Goal: Information Seeking & Learning: Learn about a topic

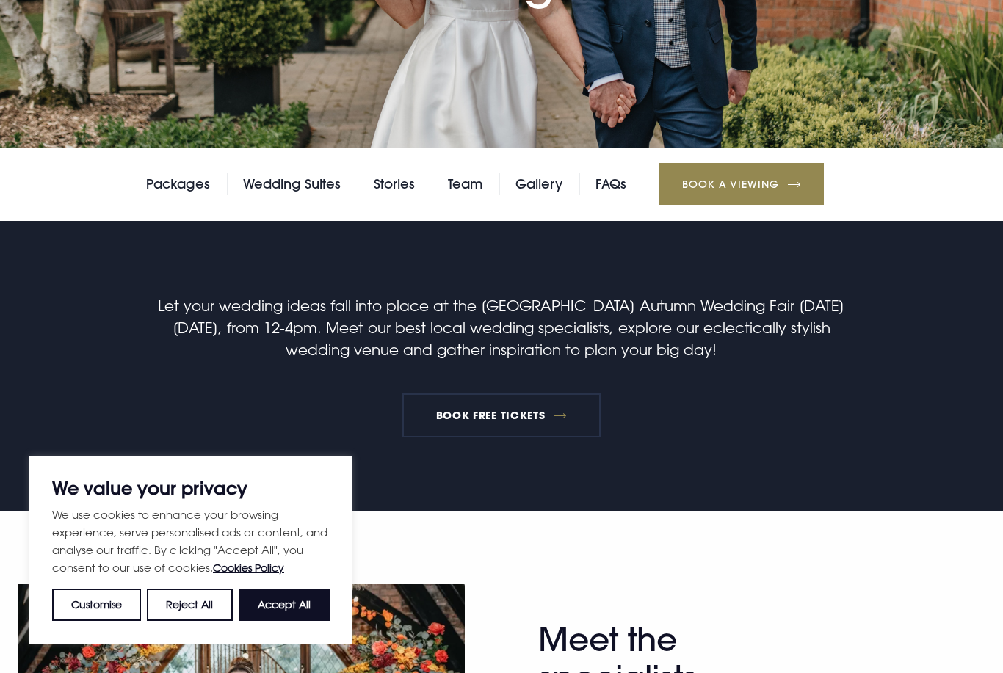
click at [291, 621] on button "Accept All" at bounding box center [284, 605] width 91 height 32
checkbox input "true"
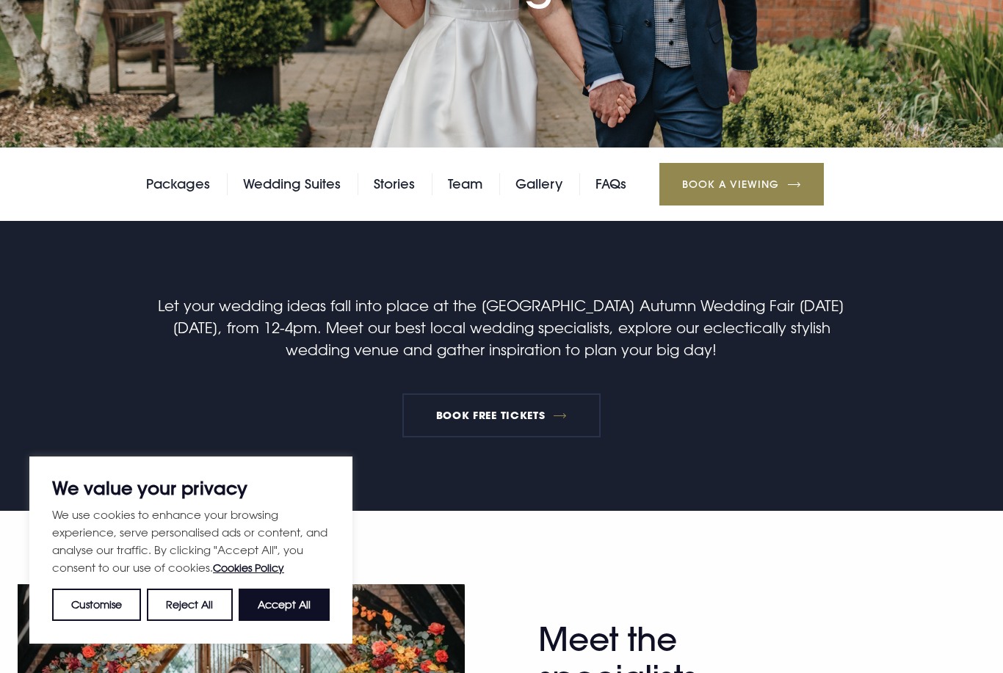
checkbox input "true"
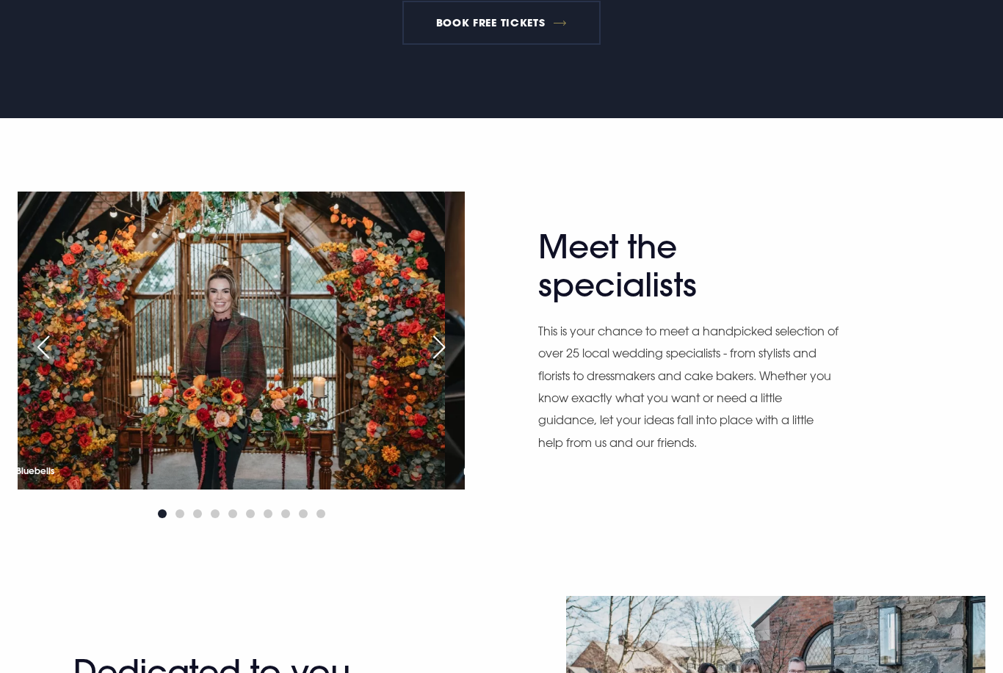
scroll to position [686, 0]
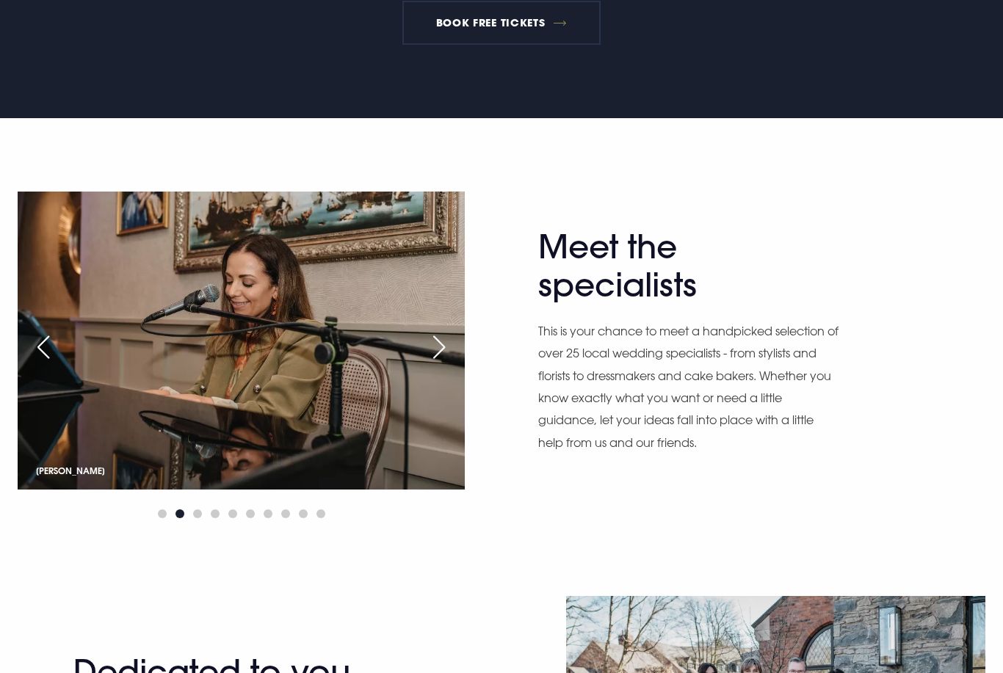
click at [450, 349] on div "Next slide" at bounding box center [439, 347] width 37 height 32
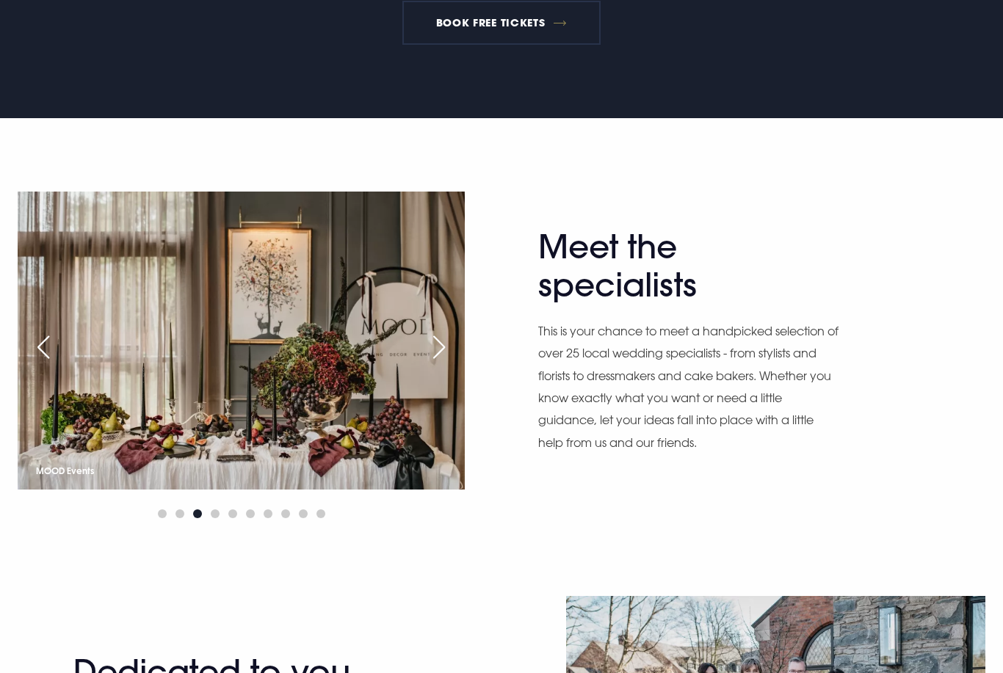
click at [447, 350] on div "Next slide" at bounding box center [439, 347] width 37 height 32
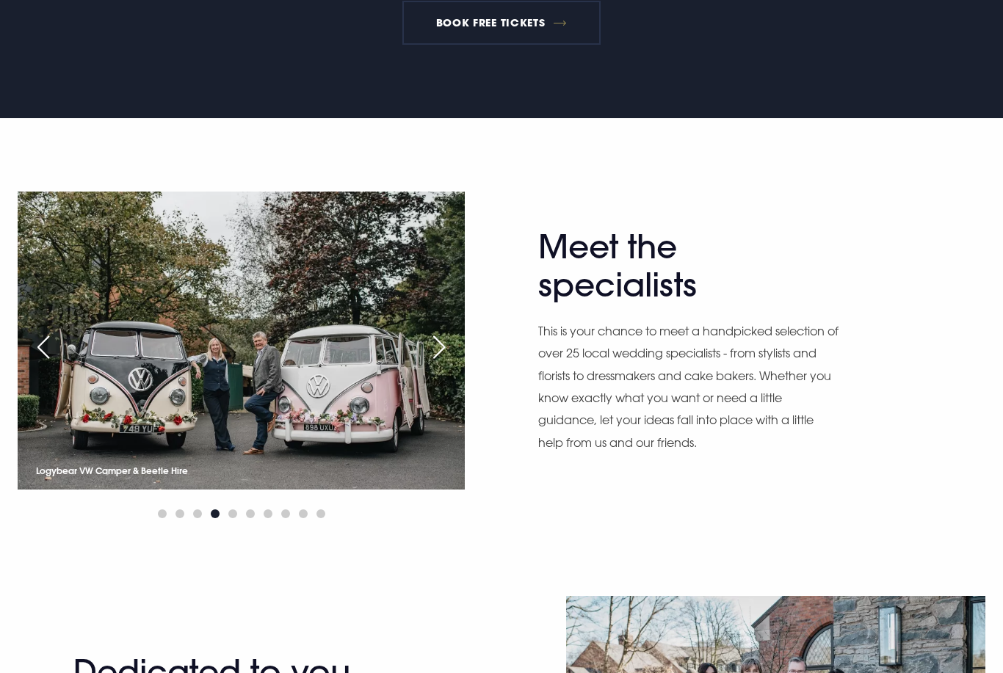
click at [433, 356] on div "Next slide" at bounding box center [439, 347] width 37 height 32
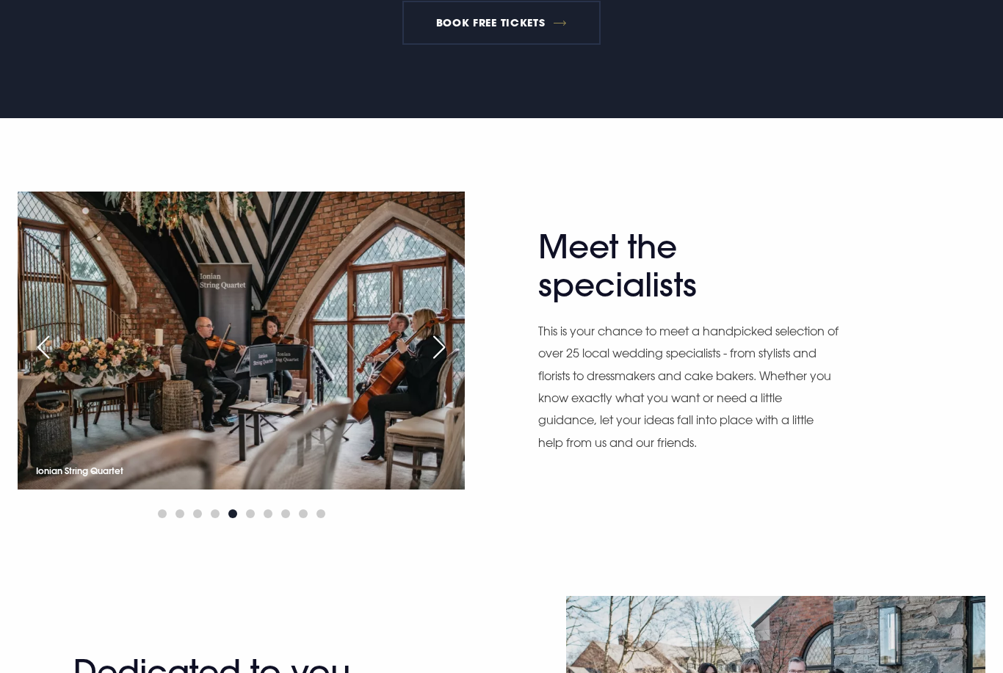
click at [452, 362] on div "Next slide" at bounding box center [439, 347] width 37 height 32
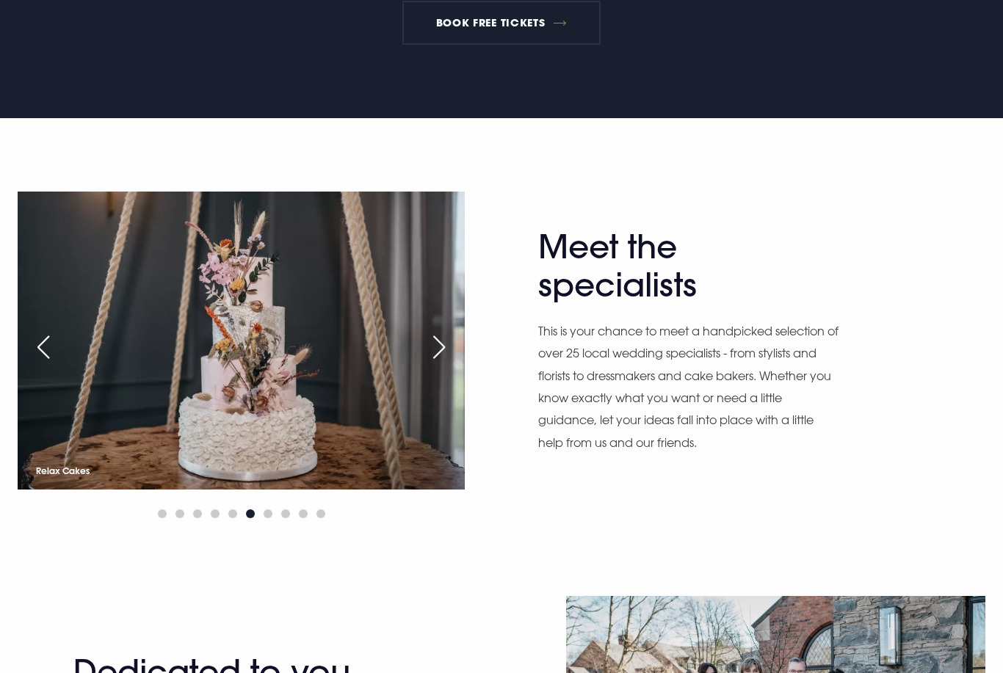
click at [453, 357] on div "Next slide" at bounding box center [439, 347] width 37 height 32
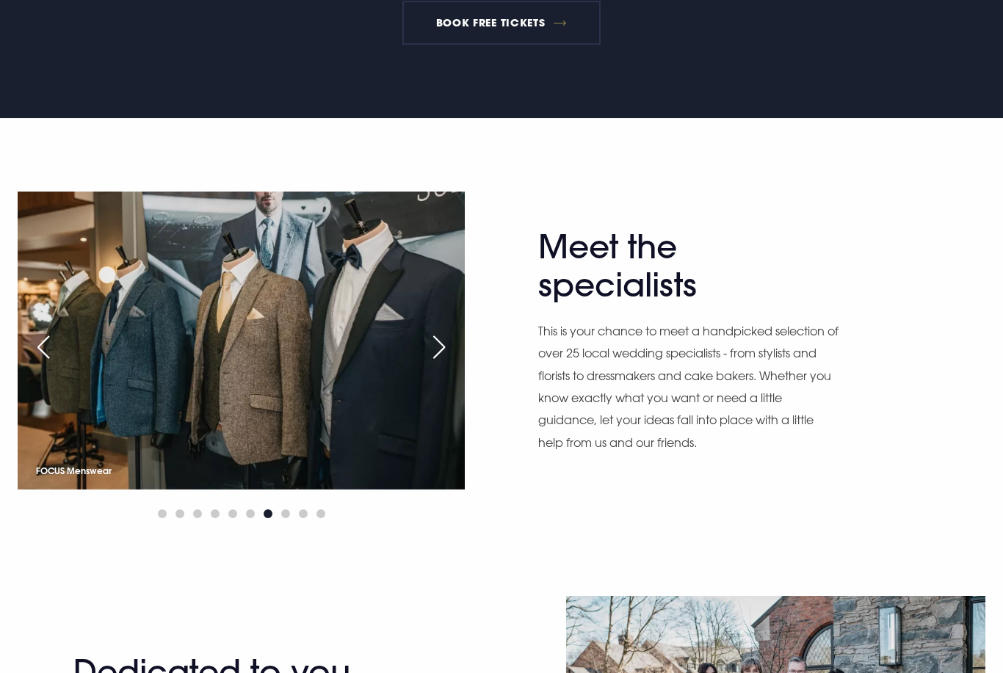
click at [446, 347] on div "Next slide" at bounding box center [439, 347] width 37 height 32
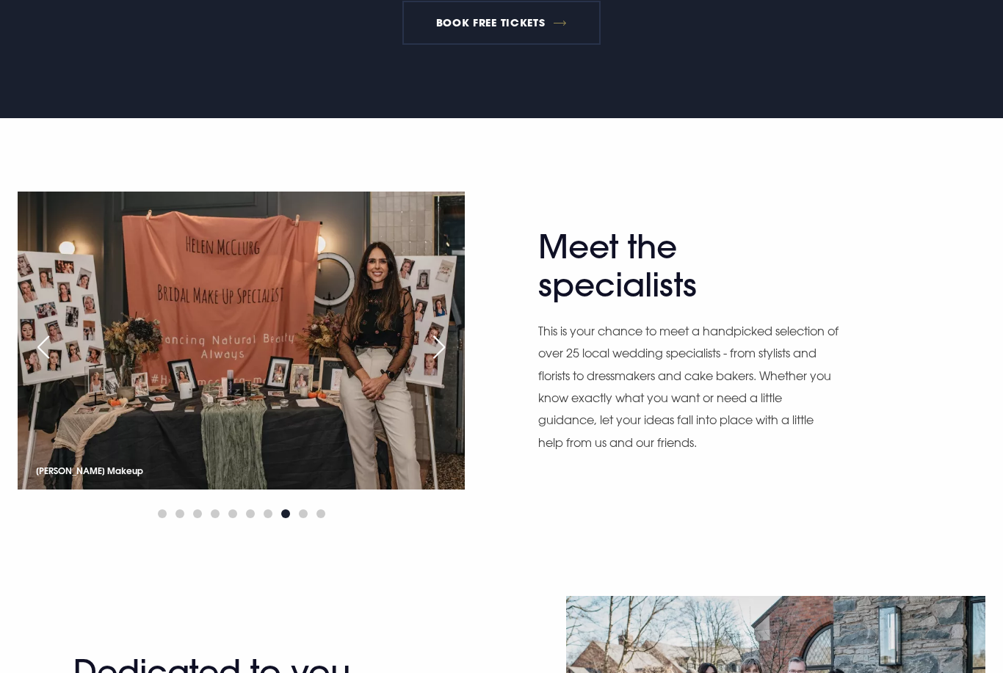
click at [453, 347] on div "Next slide" at bounding box center [439, 347] width 37 height 32
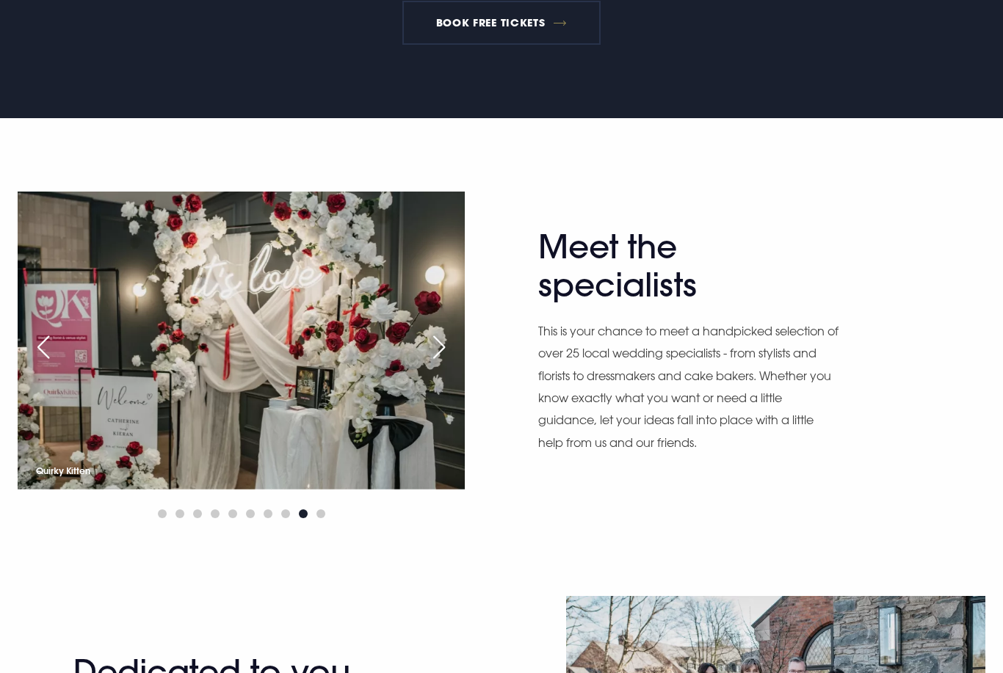
click at [448, 349] on div "Next slide" at bounding box center [439, 347] width 37 height 32
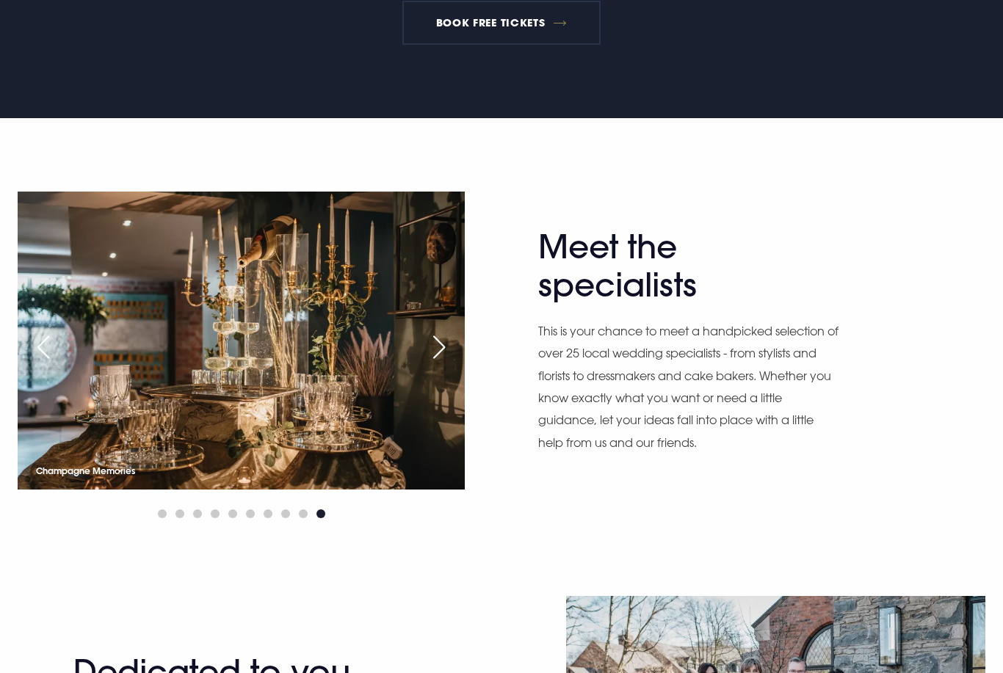
click at [444, 357] on div "Next slide" at bounding box center [439, 347] width 37 height 32
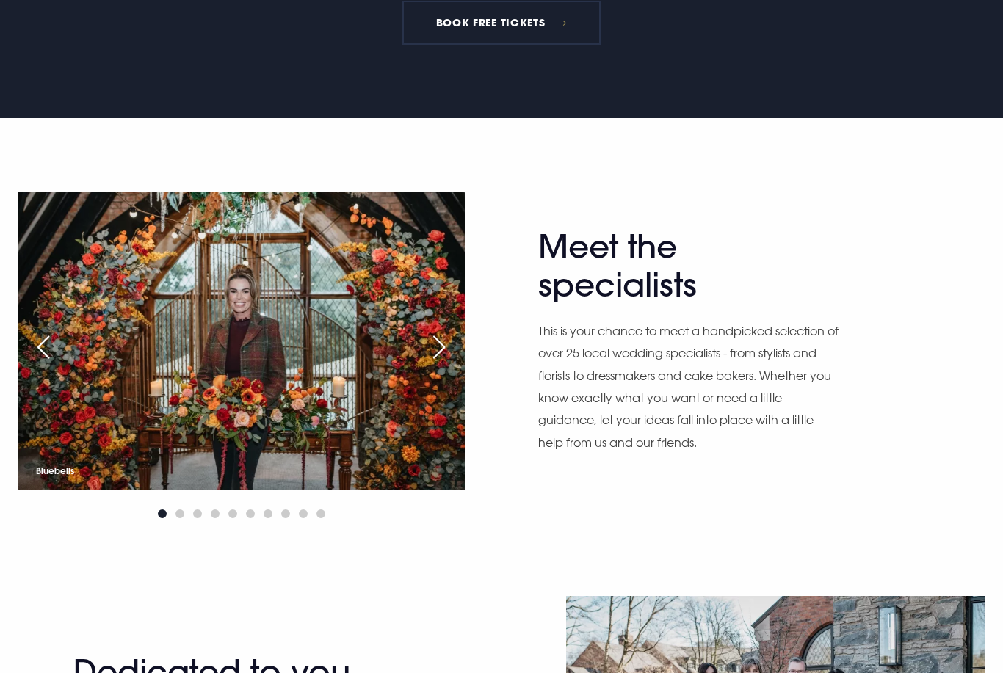
click at [447, 357] on div "Next slide" at bounding box center [439, 347] width 37 height 32
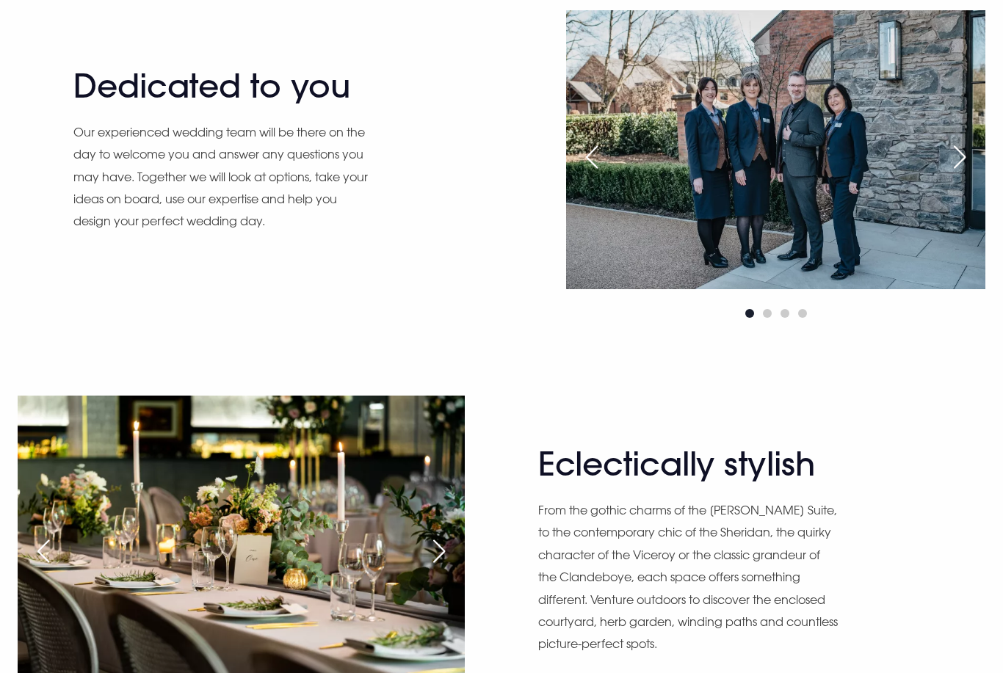
click at [959, 163] on div "Next slide" at bounding box center [959, 158] width 37 height 32
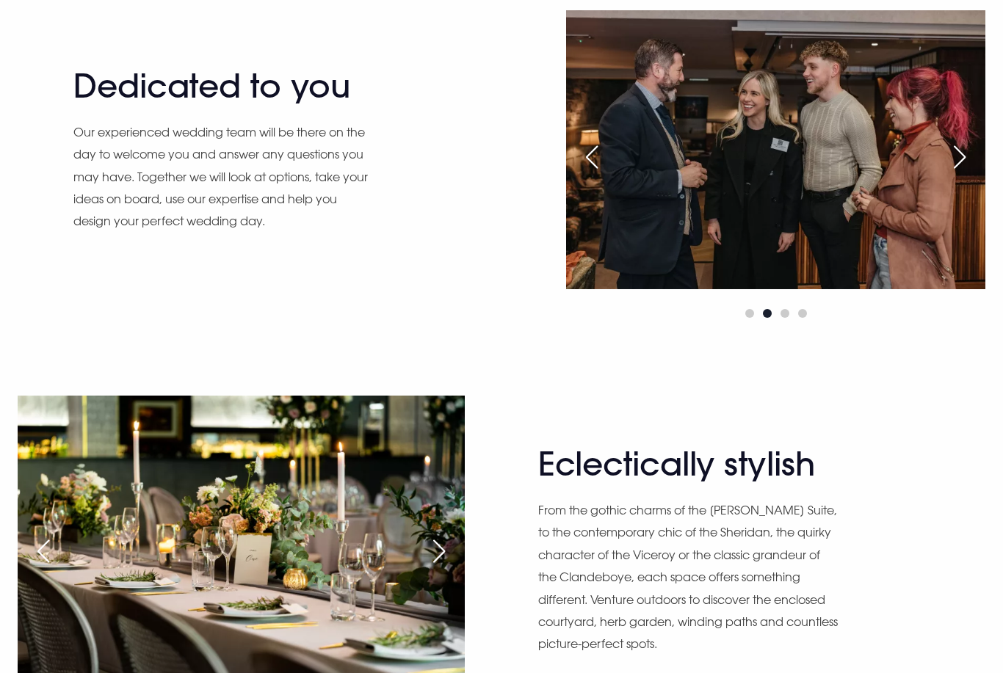
scroll to position [1272, 0]
click at [963, 156] on div "Next slide" at bounding box center [959, 157] width 37 height 32
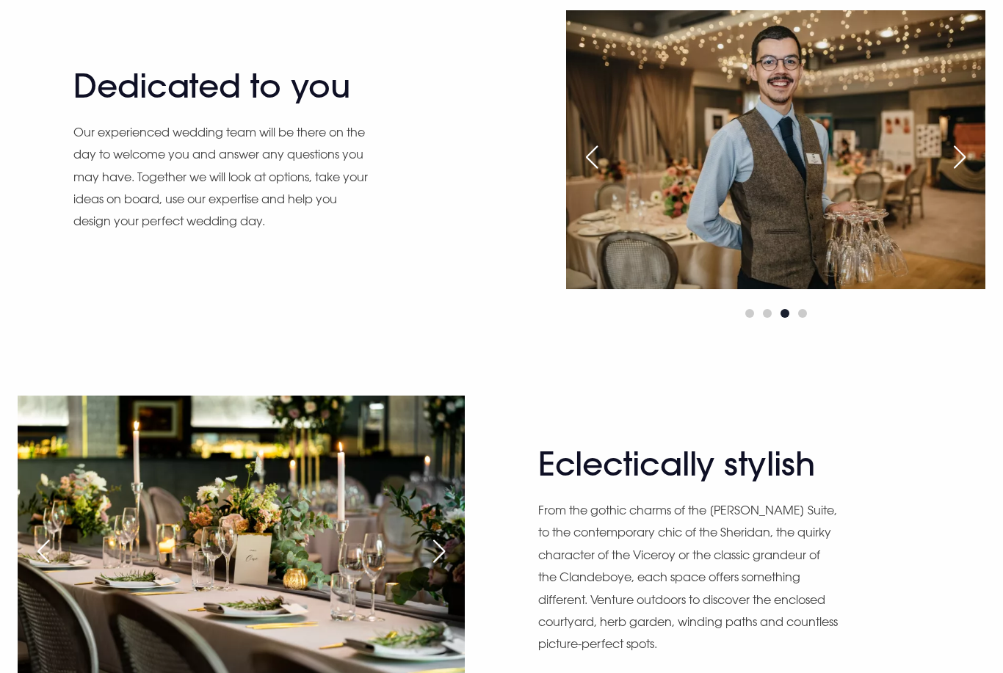
click at [968, 147] on div "Next slide" at bounding box center [959, 157] width 37 height 32
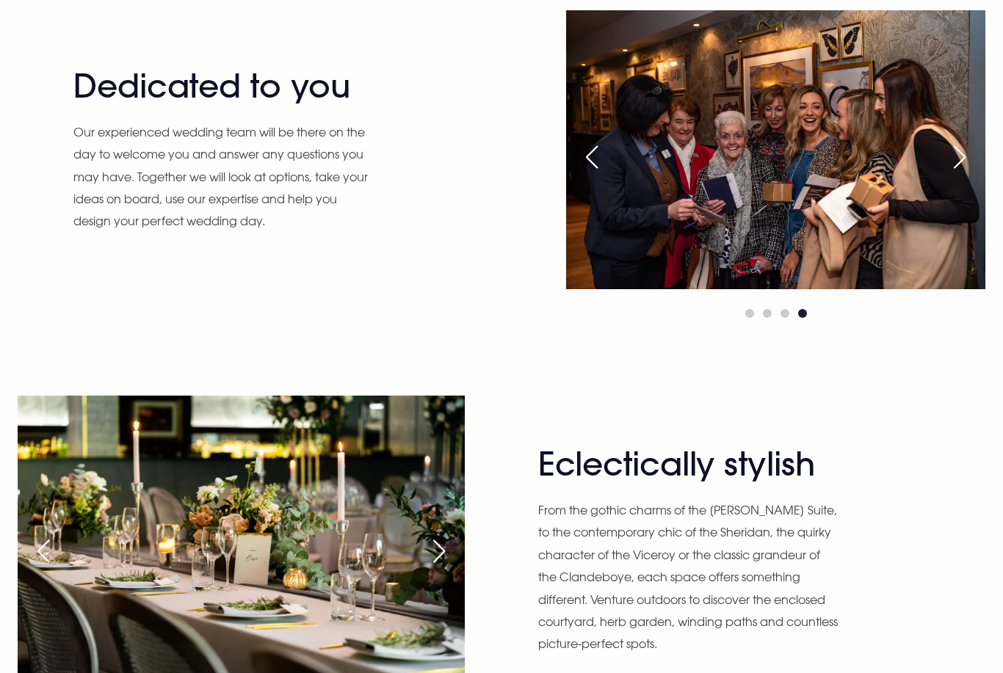
click at [598, 181] on img at bounding box center [775, 149] width 419 height 279
click at [949, 168] on div "Next slide" at bounding box center [959, 157] width 37 height 32
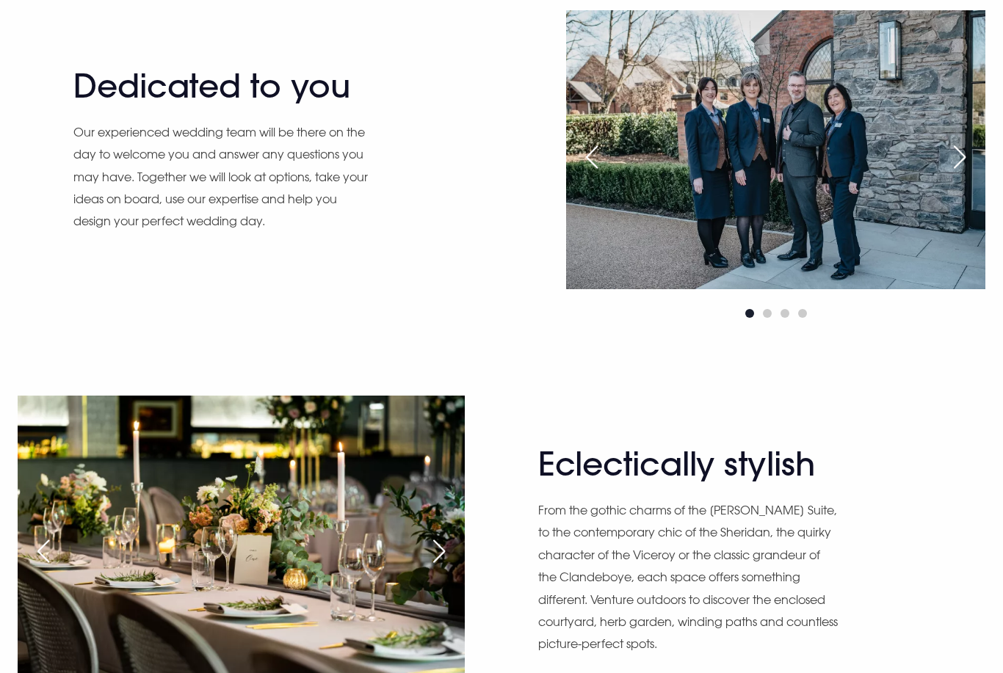
click at [951, 159] on div "Next slide" at bounding box center [959, 157] width 37 height 32
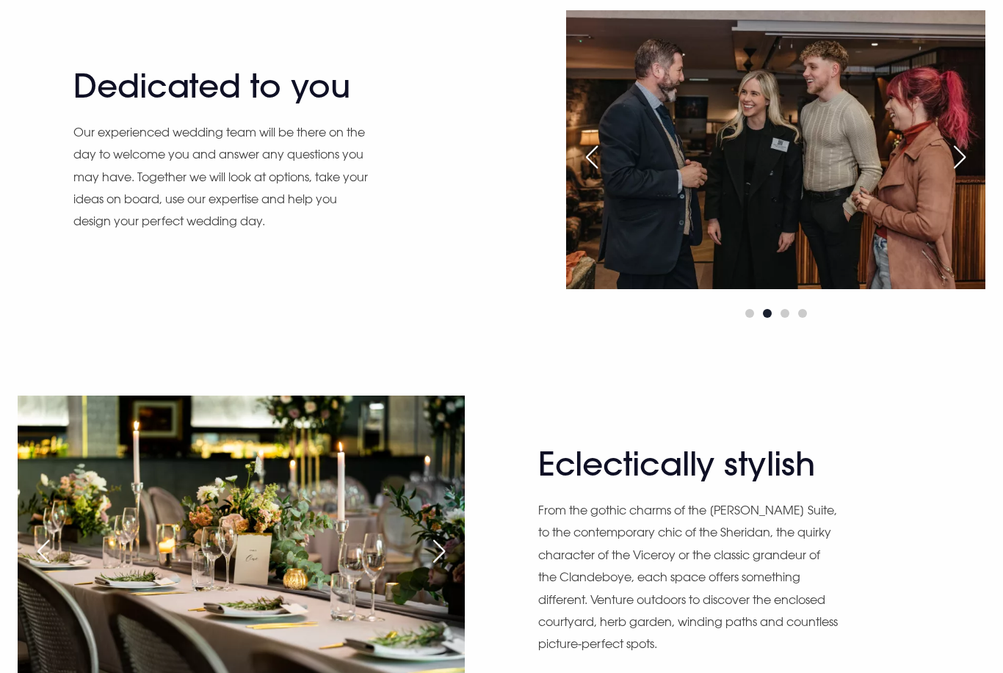
click at [964, 164] on div "Next slide" at bounding box center [959, 157] width 37 height 32
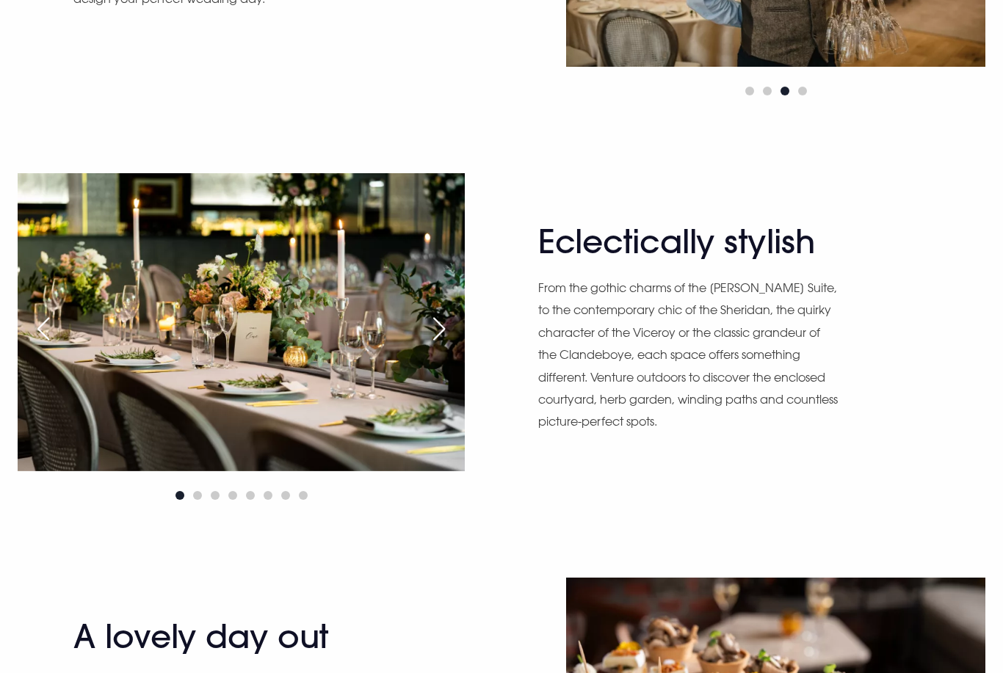
scroll to position [1495, 0]
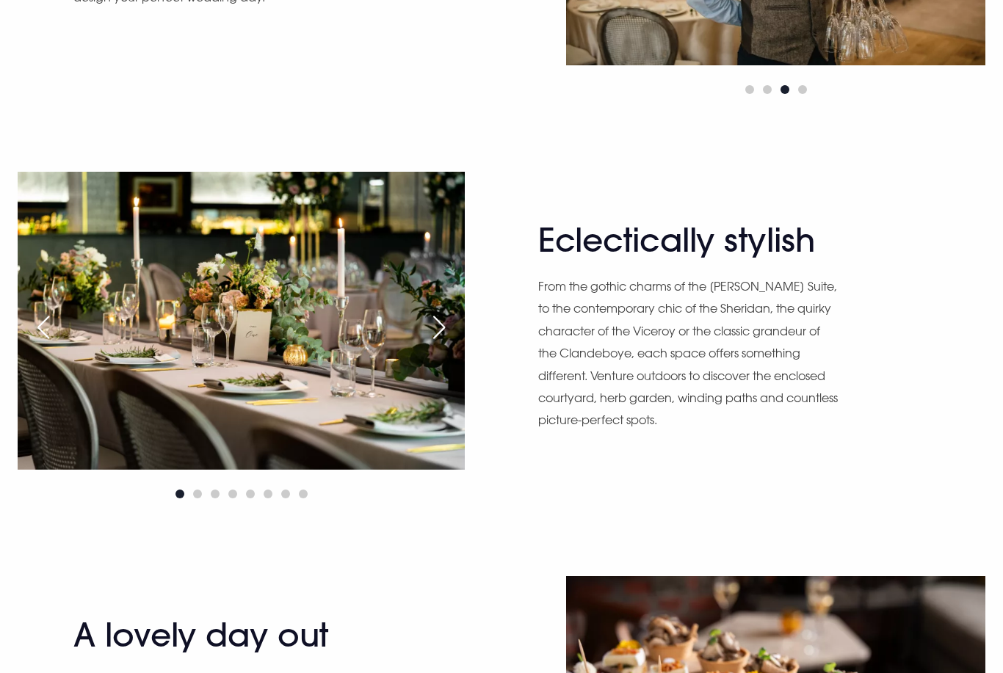
click at [447, 325] on div "Next slide" at bounding box center [439, 328] width 37 height 32
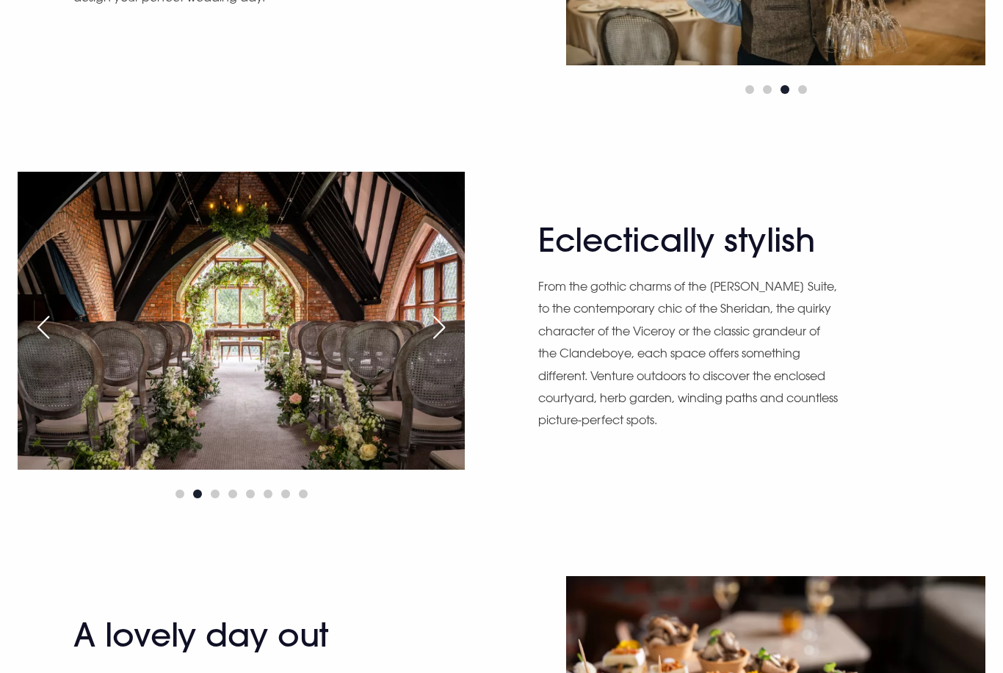
click at [443, 333] on div "Next slide" at bounding box center [439, 327] width 37 height 32
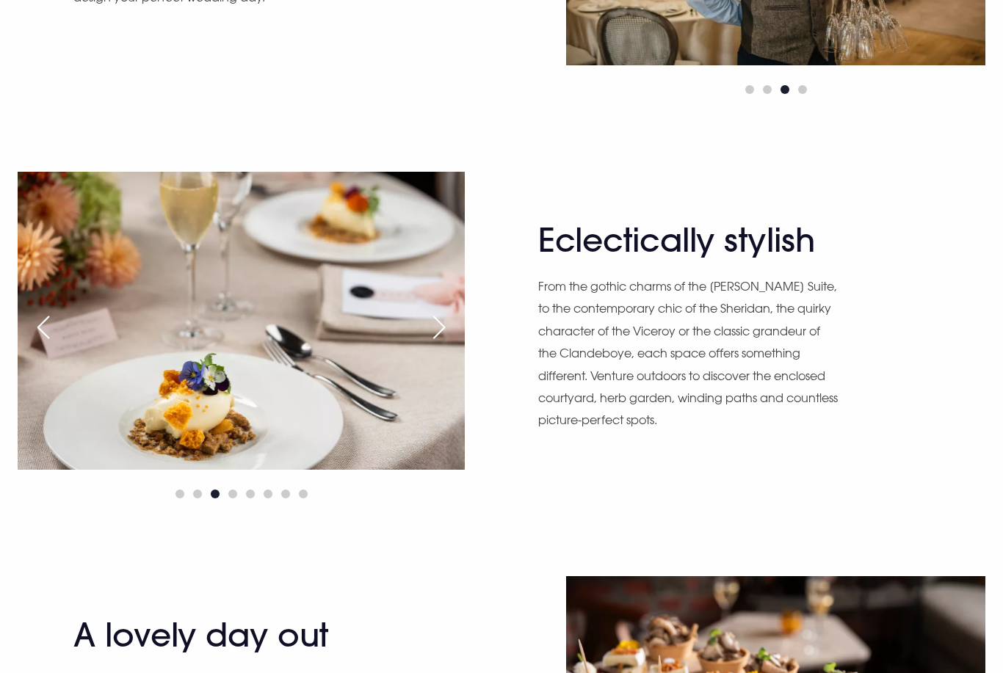
click at [451, 328] on div "Next slide" at bounding box center [439, 327] width 37 height 32
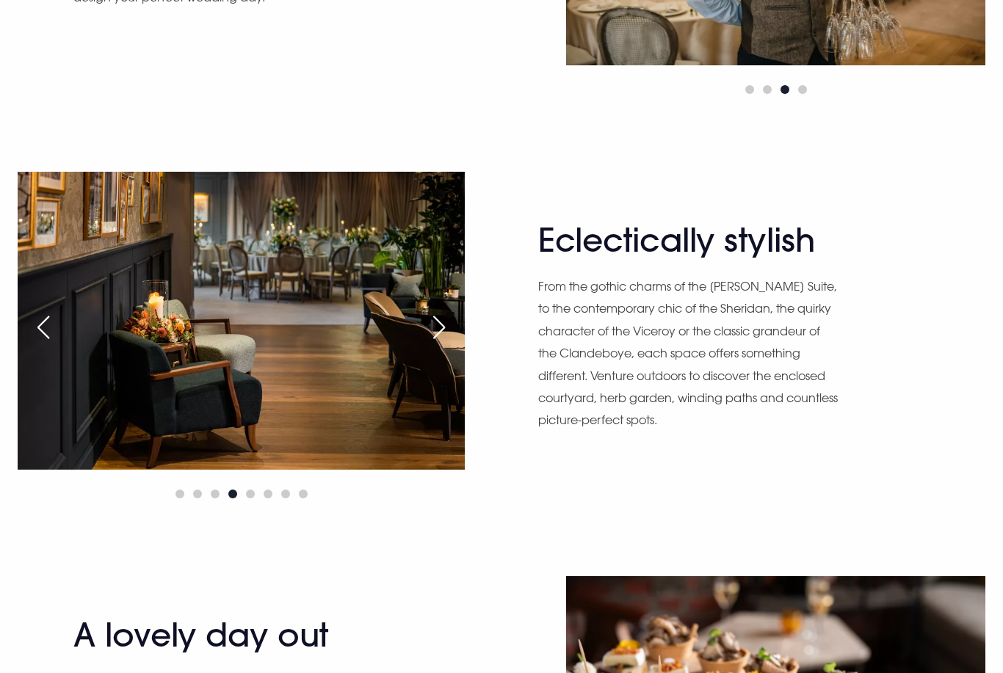
click at [440, 330] on div "Next slide" at bounding box center [439, 327] width 37 height 32
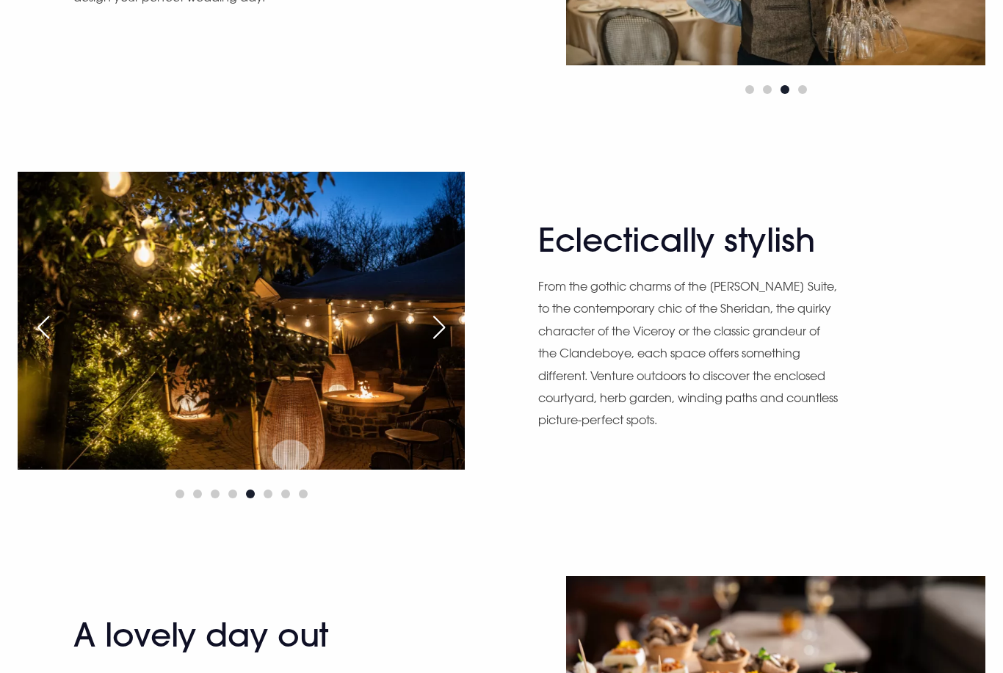
click at [435, 333] on div "Next slide" at bounding box center [439, 327] width 37 height 32
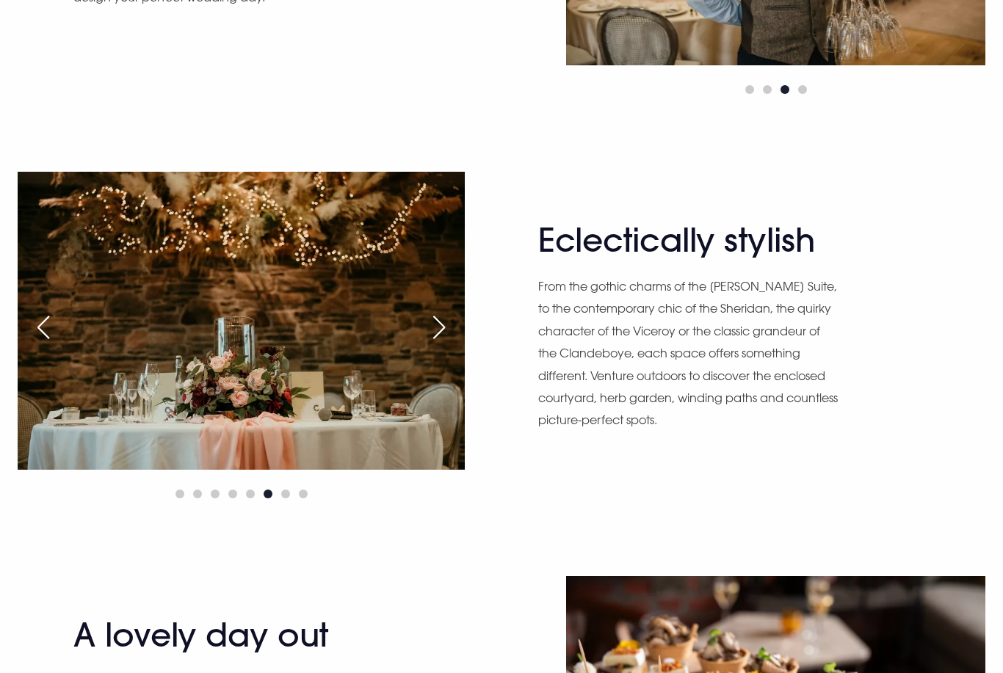
click at [435, 333] on div "Next slide" at bounding box center [439, 327] width 37 height 32
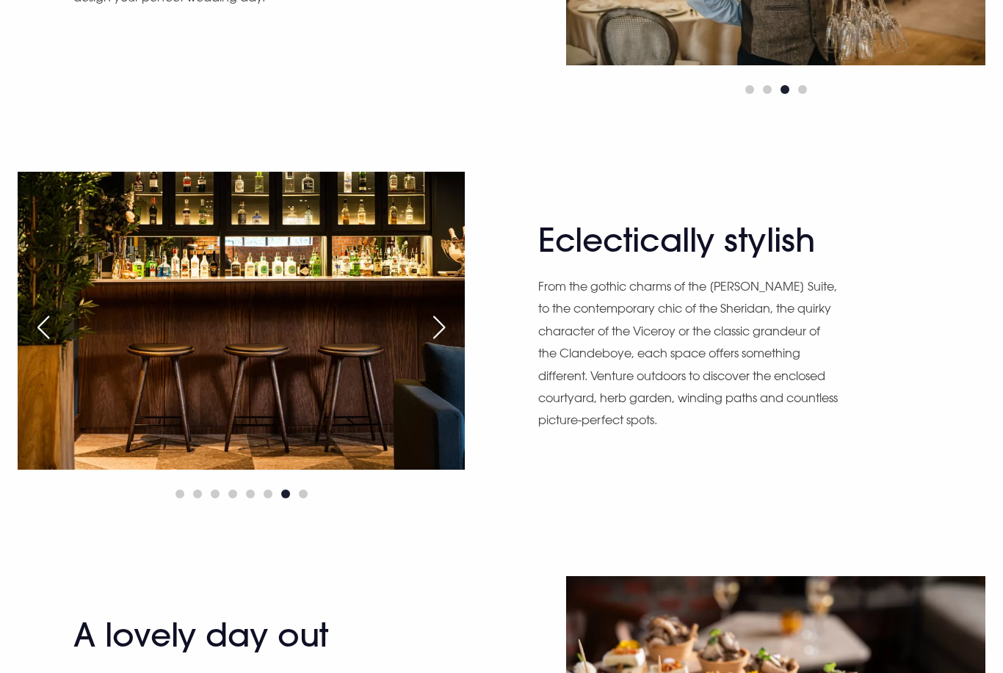
click at [446, 328] on div "Next slide" at bounding box center [439, 327] width 37 height 32
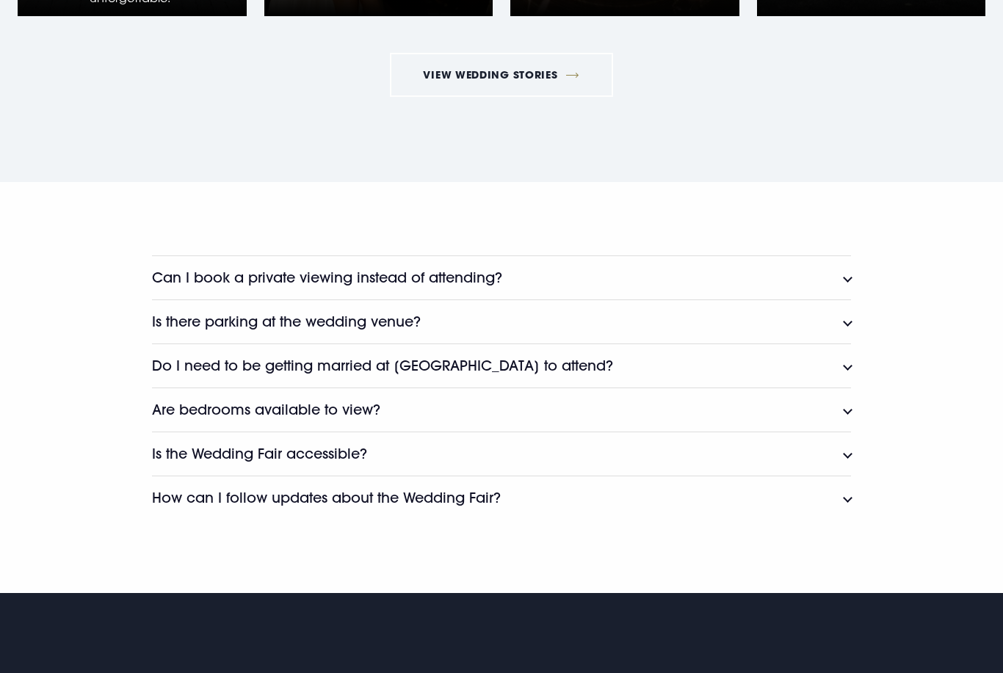
scroll to position [3162, 0]
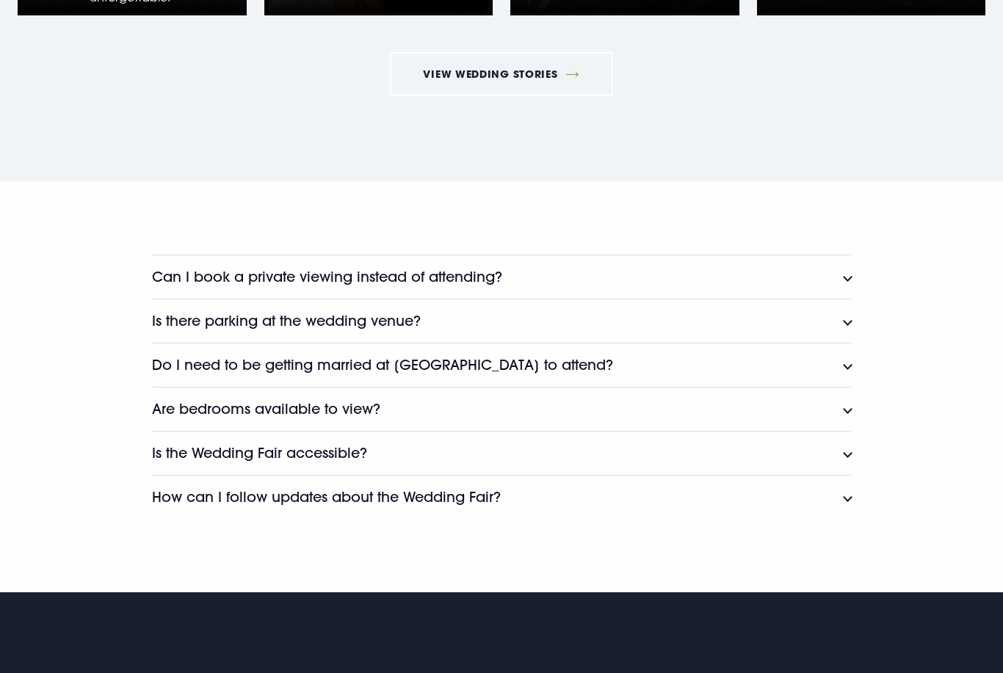
click at [858, 355] on div "Can I book a private viewing instead of attending? Yes of course. You can arran…" at bounding box center [501, 387] width 803 height 264
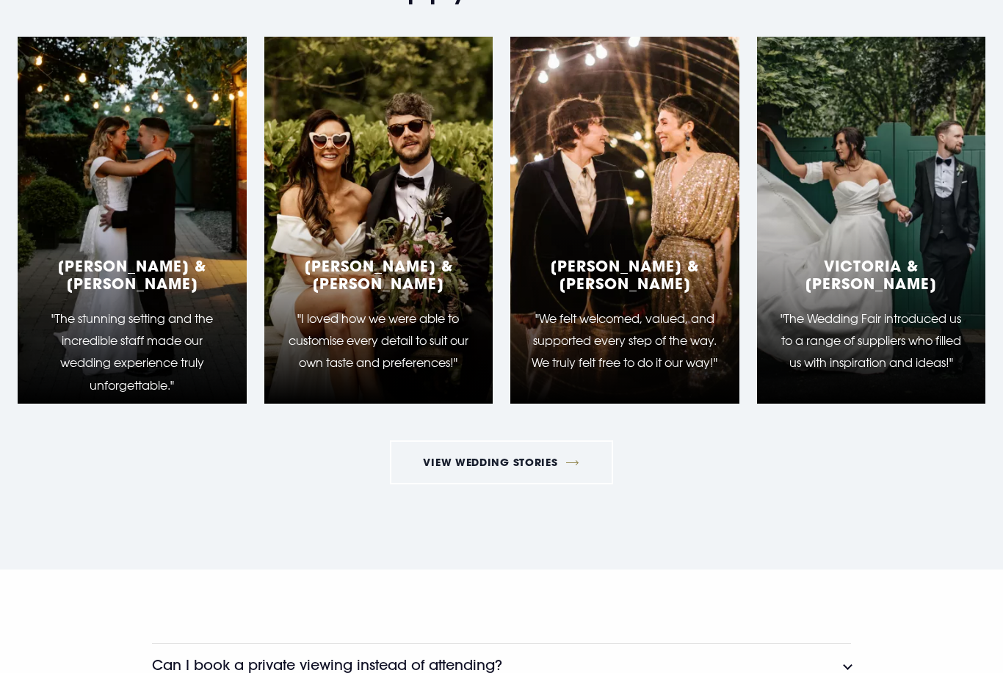
scroll to position [2769, 0]
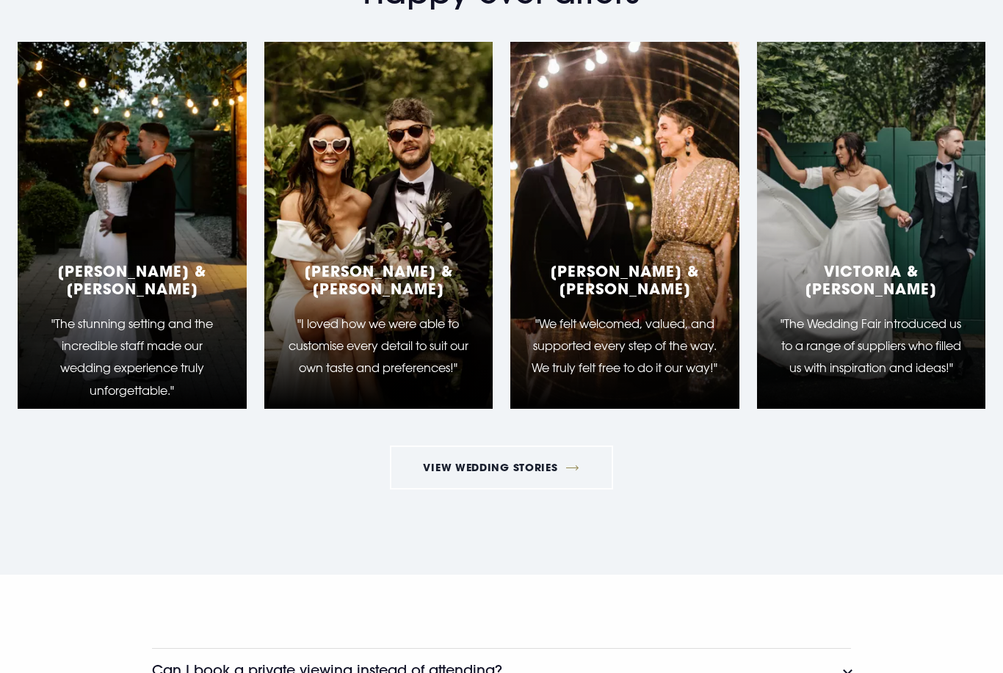
click at [545, 468] on link "View Wedding Stories" at bounding box center [501, 468] width 223 height 44
